Goal: Transaction & Acquisition: Purchase product/service

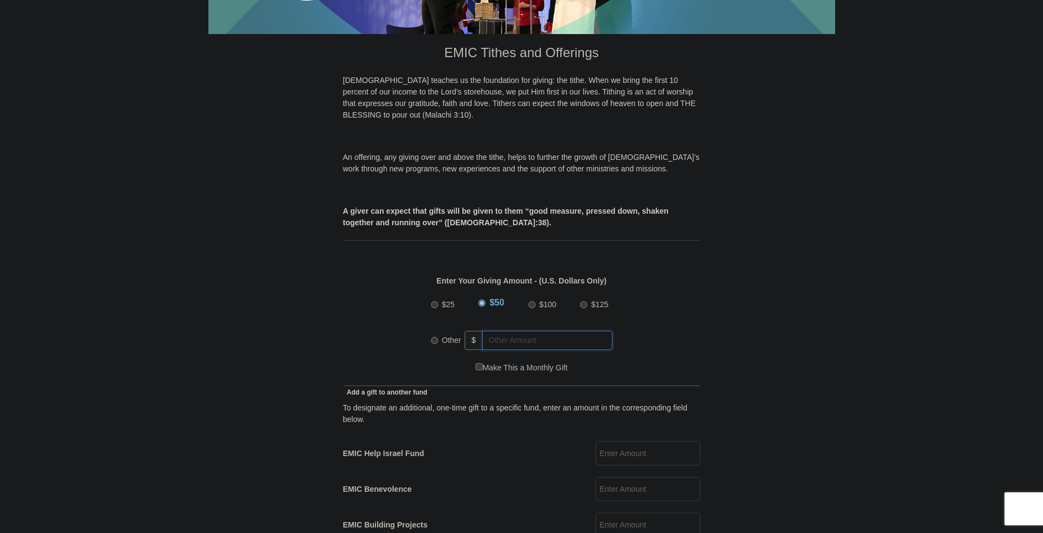
radio input "true"
click at [512, 331] on input "text" at bounding box center [550, 340] width 126 height 19
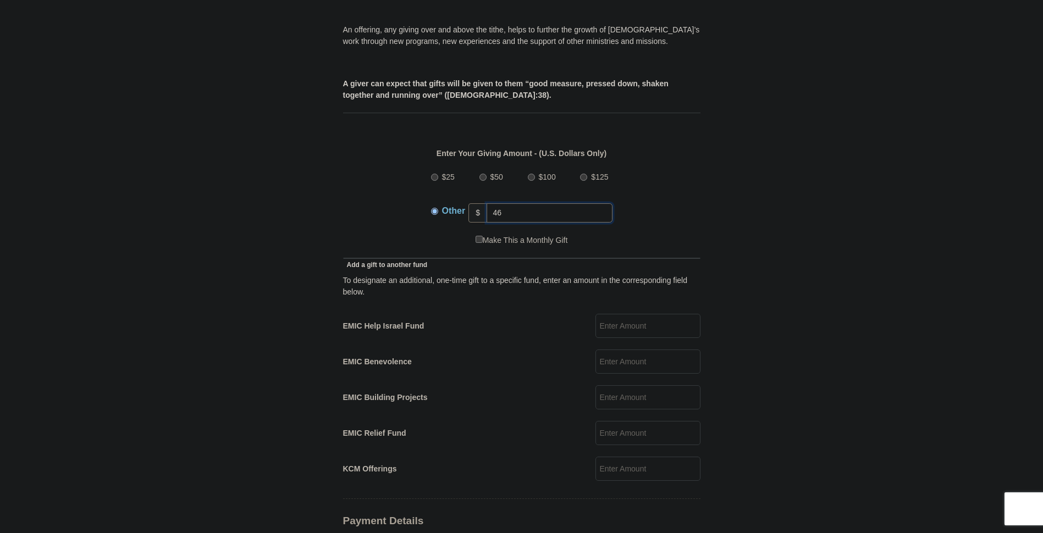
scroll to position [440, 0]
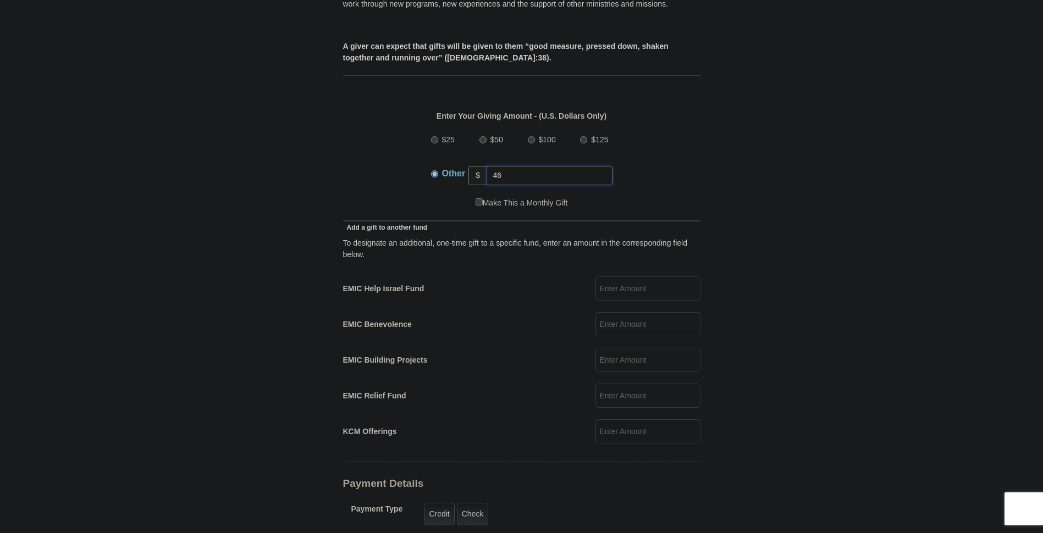
type input "46"
click at [625, 278] on input "EMIC Help Israel Fund" at bounding box center [648, 289] width 105 height 24
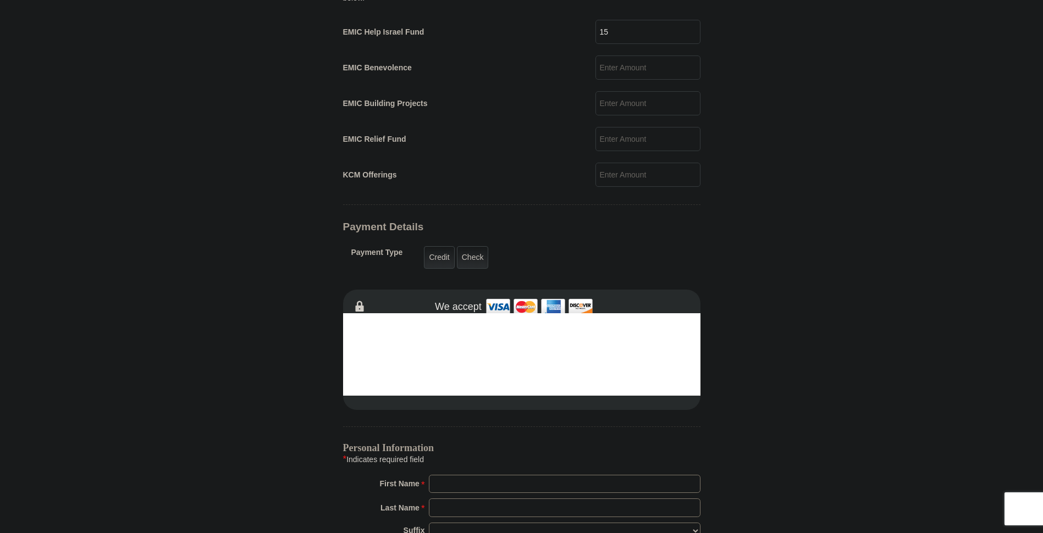
scroll to position [715, 0]
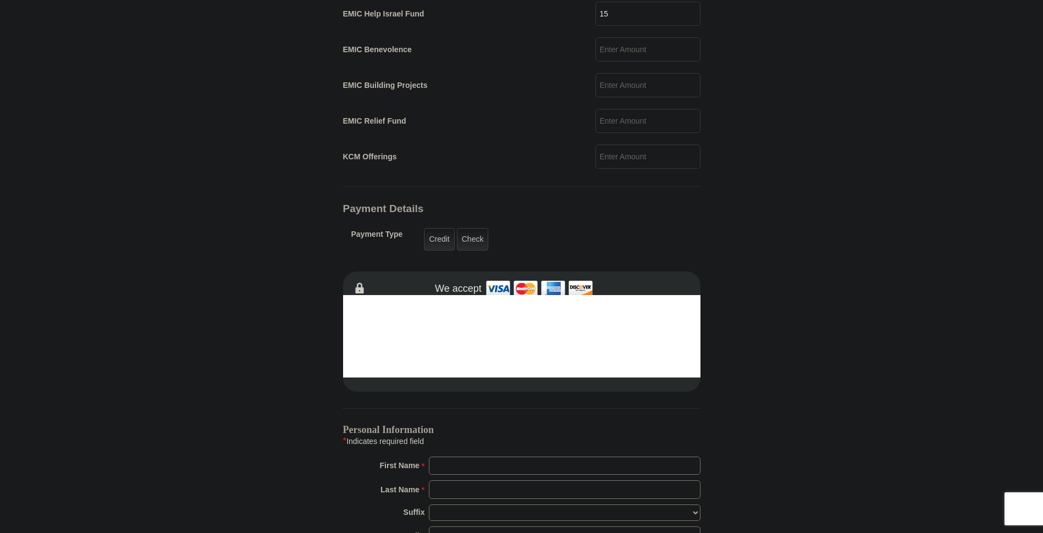
type input "15"
click at [482, 457] on input "First Name *" at bounding box center [565, 466] width 272 height 19
type input "[PERSON_NAME]"
click at [501, 483] on input "Last Name *" at bounding box center [565, 490] width 272 height 19
type input "Burns"
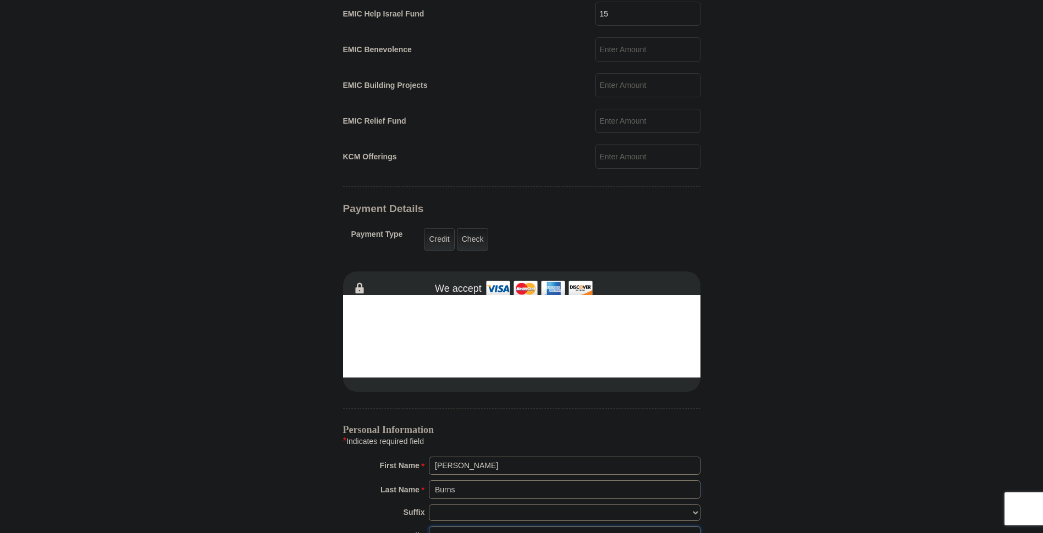
click at [508, 527] on input "Email *" at bounding box center [565, 536] width 272 height 19
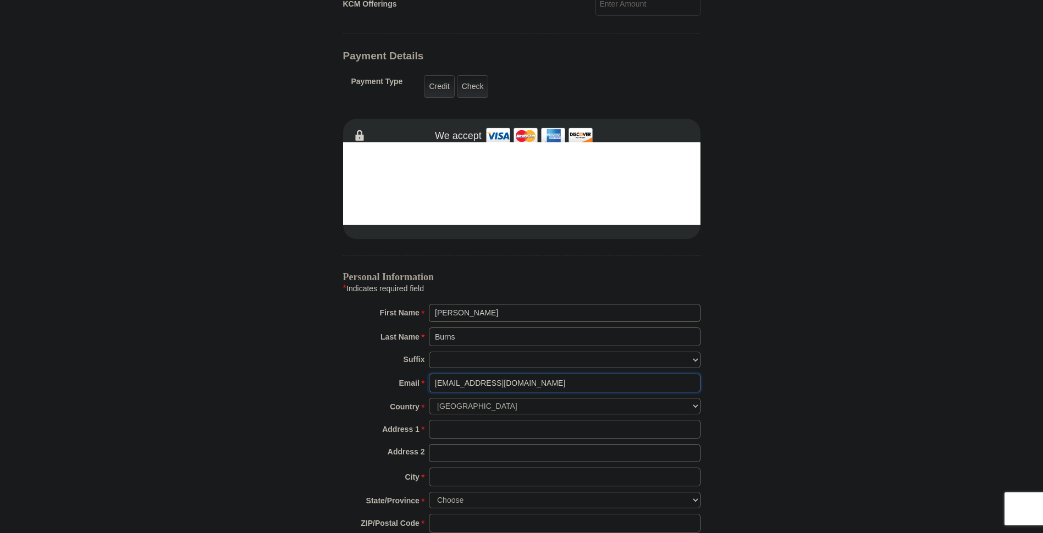
scroll to position [880, 0]
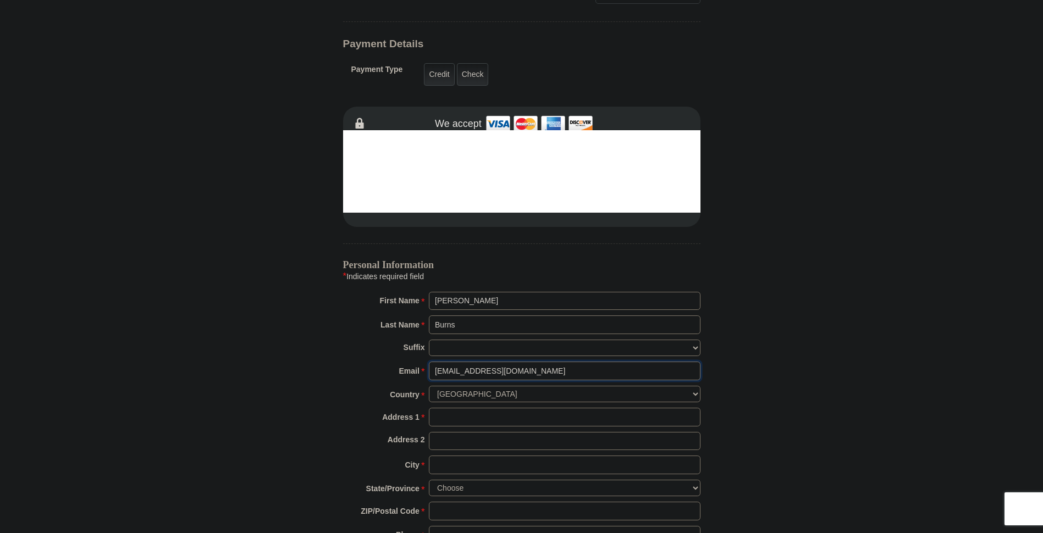
type input "[EMAIL_ADDRESS][DOMAIN_NAME]"
click at [490, 409] on input "Address 1 *" at bounding box center [565, 417] width 272 height 19
type input "[STREET_ADDRESS]"
click at [473, 457] on input "City *" at bounding box center [565, 465] width 272 height 19
click at [473, 456] on input "City *" at bounding box center [565, 465] width 272 height 19
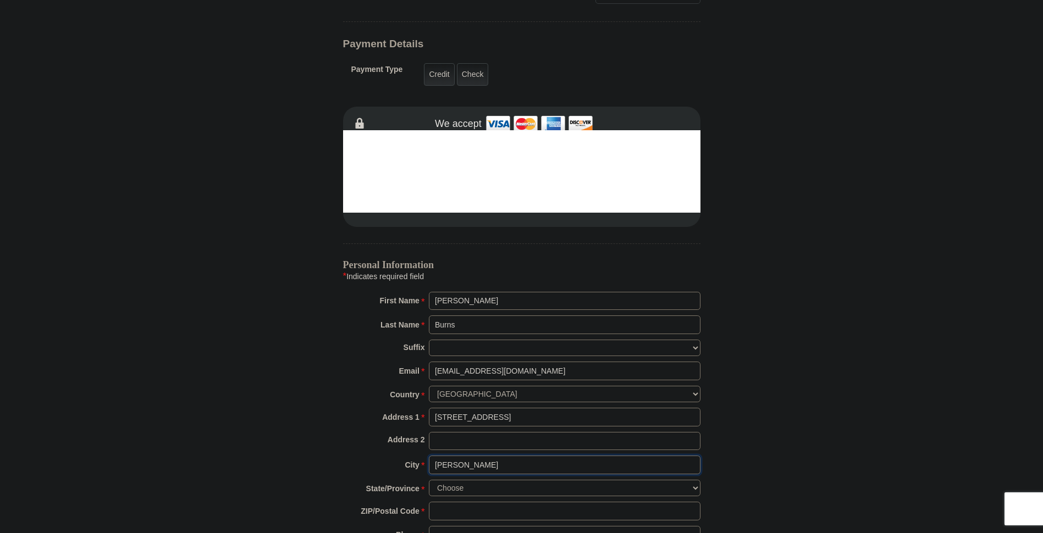
type input "[PERSON_NAME]"
click at [475, 480] on select "Choose [US_STATE] [US_STATE] [US_STATE] [US_STATE] [US_STATE] Armed Forces Amer…" at bounding box center [565, 488] width 272 height 17
select select "IL"
click at [429, 480] on select "Choose [US_STATE] [US_STATE] [US_STATE] [US_STATE] [US_STATE] Armed Forces Amer…" at bounding box center [565, 488] width 272 height 17
click at [460, 502] on input "ZIP/Postal Code *" at bounding box center [565, 511] width 272 height 19
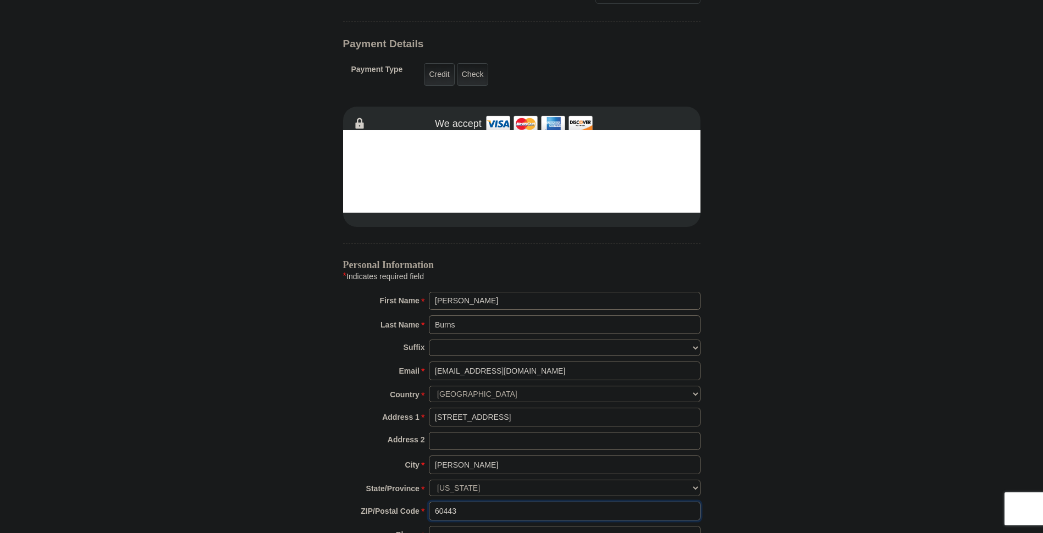
type input "60443"
click at [461, 526] on input "Phone * *" at bounding box center [565, 535] width 272 height 19
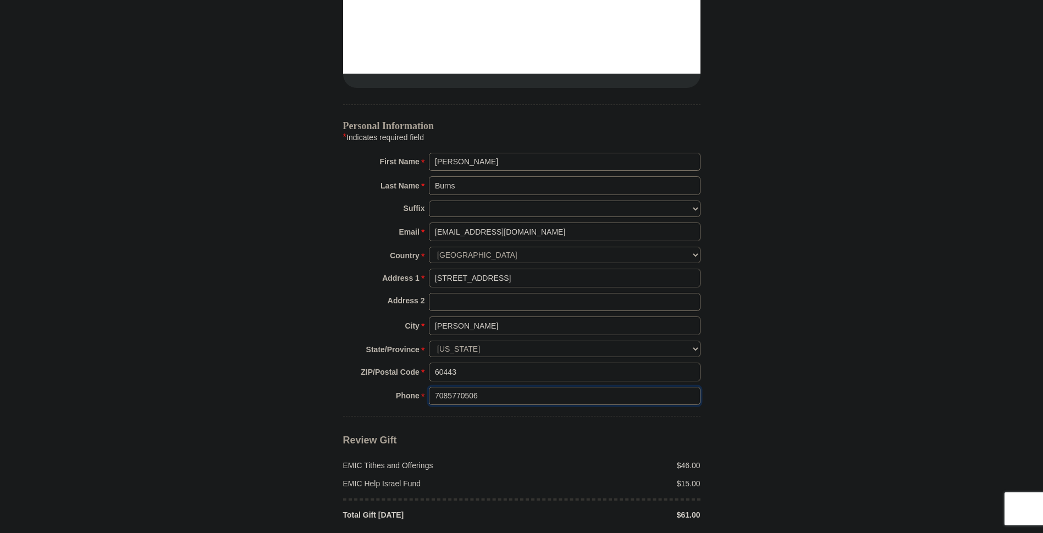
scroll to position [1045, 0]
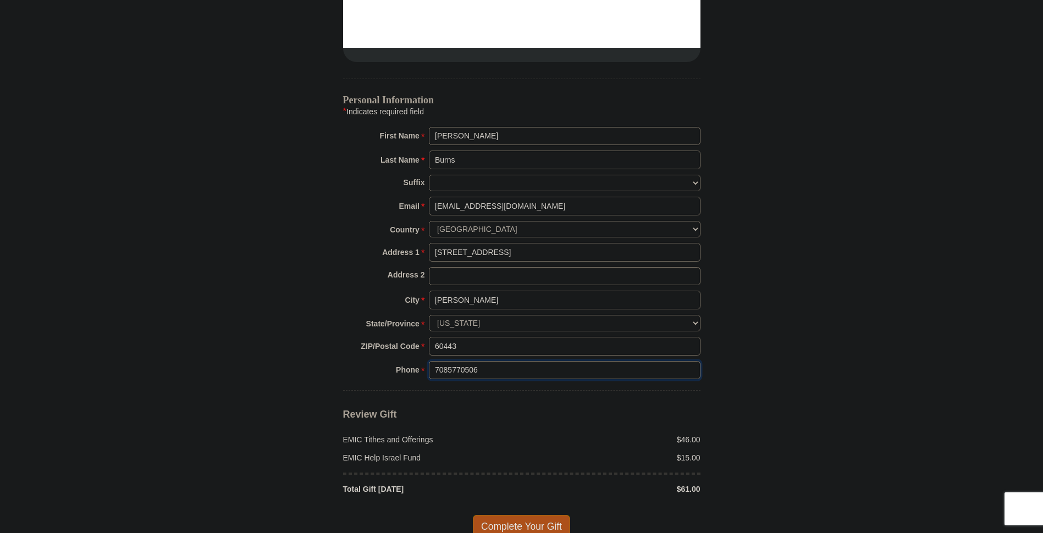
type input "7085770506"
click at [519, 517] on span "Complete Your Gift" at bounding box center [521, 526] width 97 height 23
